Goal: Communication & Community: Answer question/provide support

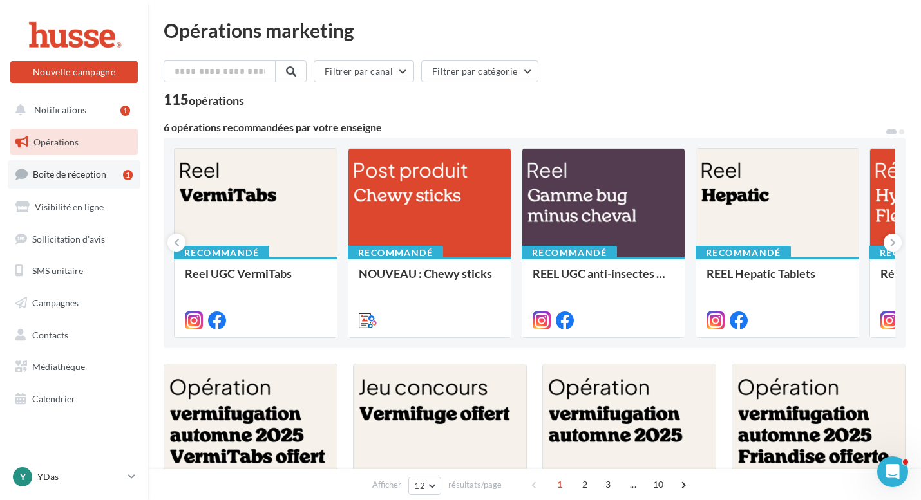
click at [81, 174] on span "Boîte de réception" at bounding box center [69, 174] width 73 height 11
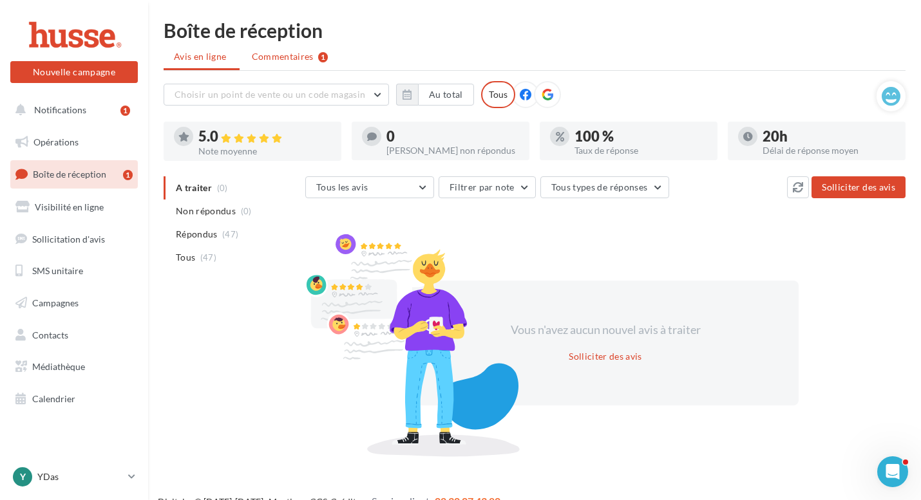
click at [285, 58] on span "Commentaires" at bounding box center [283, 56] width 62 height 13
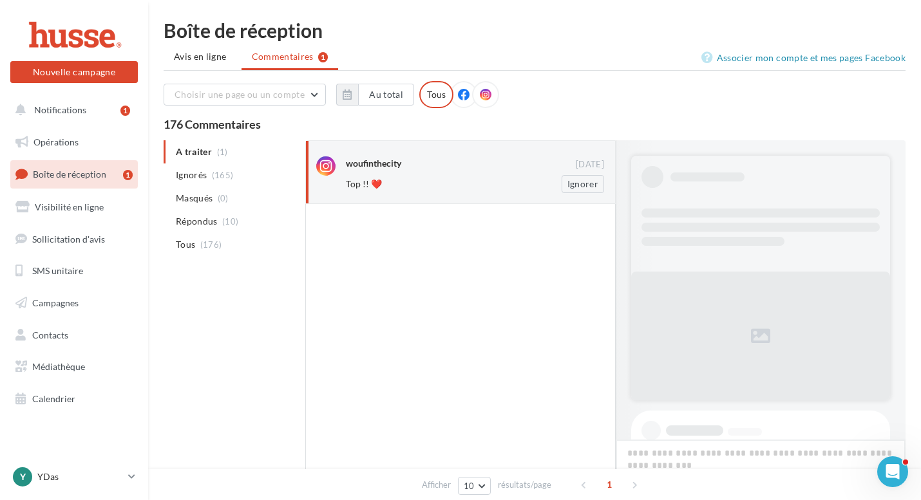
scroll to position [725, 0]
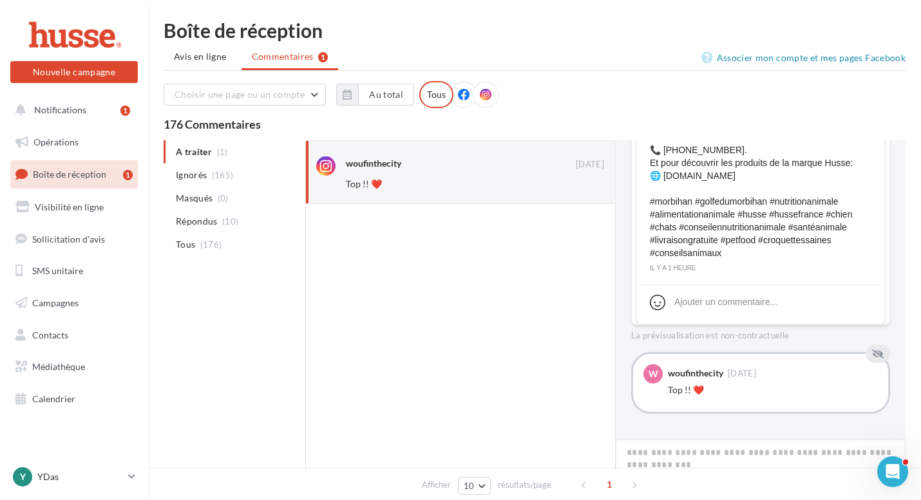
click at [749, 396] on div "Top !! ❤️" at bounding box center [773, 390] width 210 height 13
click at [576, 186] on button "Ignorer" at bounding box center [582, 184] width 42 height 18
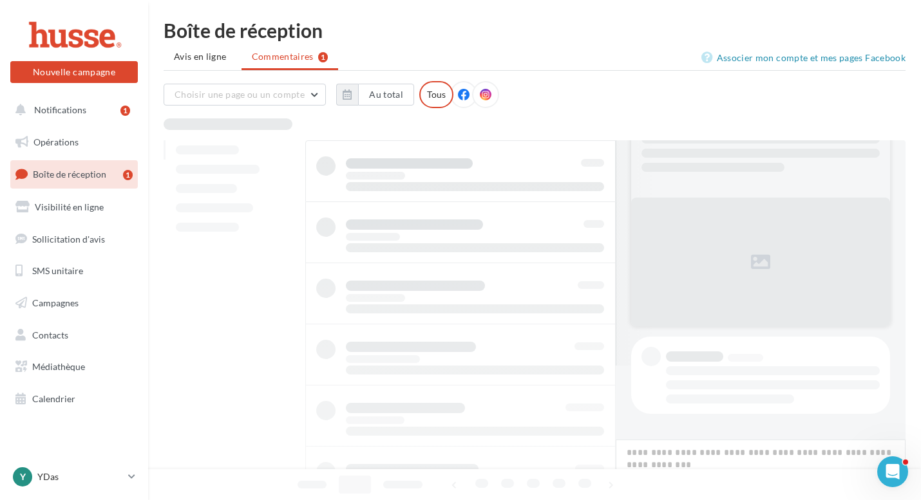
scroll to position [74, 0]
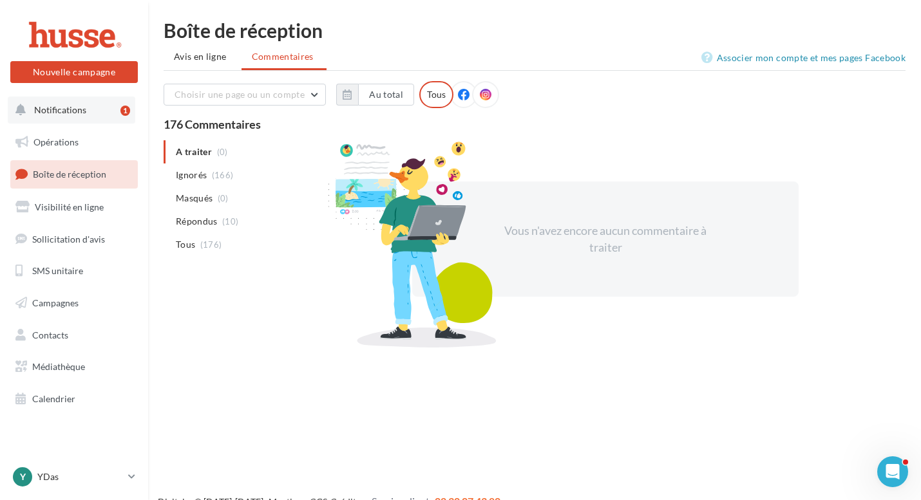
click at [39, 122] on button "Notifications 1" at bounding box center [71, 110] width 127 height 27
